Goal: Transaction & Acquisition: Obtain resource

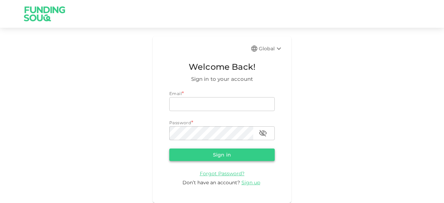
type input "sheikwaz@yahoo.com"
click at [215, 156] on button "Sign in" at bounding box center [221, 154] width 105 height 12
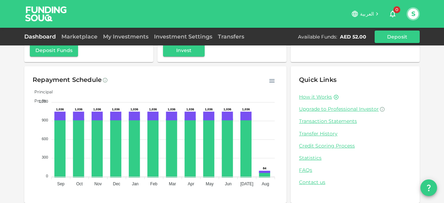
scroll to position [84, 0]
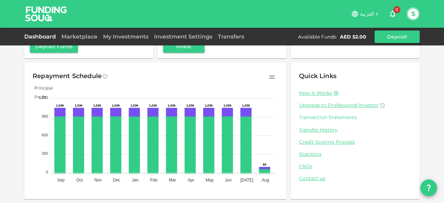
click at [316, 118] on link "Transaction Statements" at bounding box center [355, 117] width 112 height 7
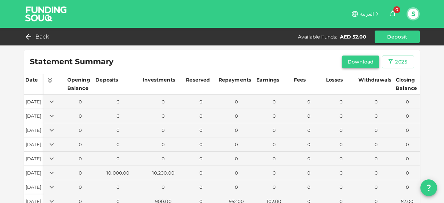
click at [350, 66] on button "Download" at bounding box center [360, 61] width 37 height 12
click at [29, 35] on icon at bounding box center [27, 37] width 8 height 8
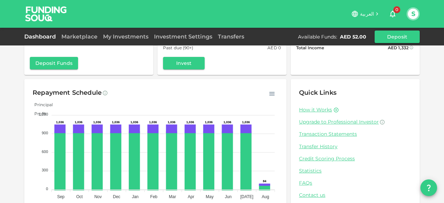
scroll to position [84, 0]
